Goal: Information Seeking & Learning: Learn about a topic

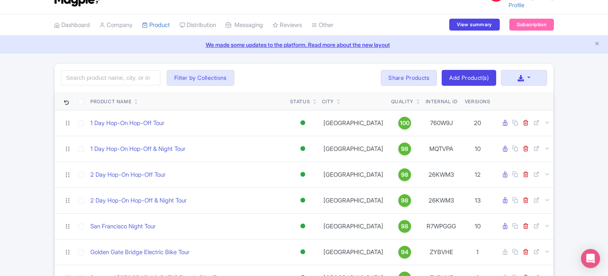
scroll to position [16, 0]
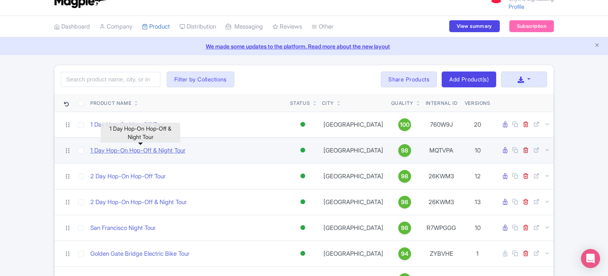
click at [106, 147] on link "1 Day Hop-On Hop-Off & Night Tour" at bounding box center [137, 150] width 95 height 9
